Goal: Find specific fact: Find specific fact

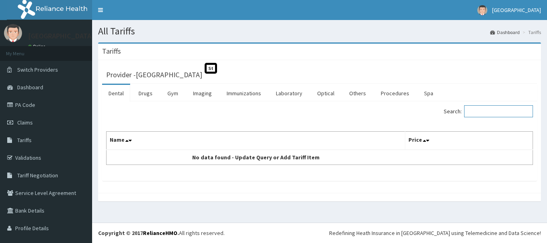
click at [477, 107] on input "Search:" at bounding box center [498, 111] width 69 height 12
type input "[MEDICAL_DATA]"
click at [42, 163] on link "Validations" at bounding box center [46, 158] width 92 height 18
type input "h"
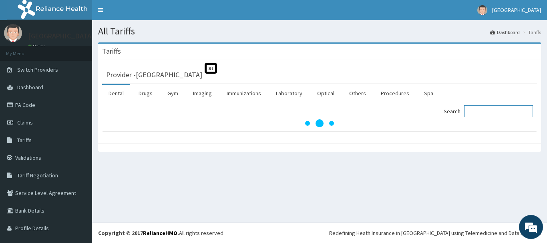
paste input "hyoscine"
type input "hyoscine"
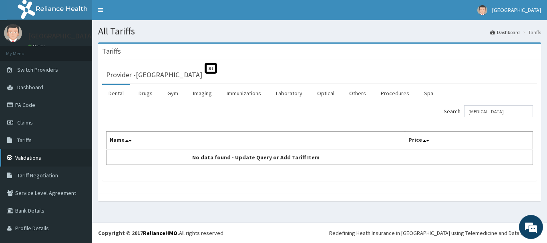
click at [53, 158] on link "Validations" at bounding box center [46, 158] width 92 height 18
